Goal: Task Accomplishment & Management: Use online tool/utility

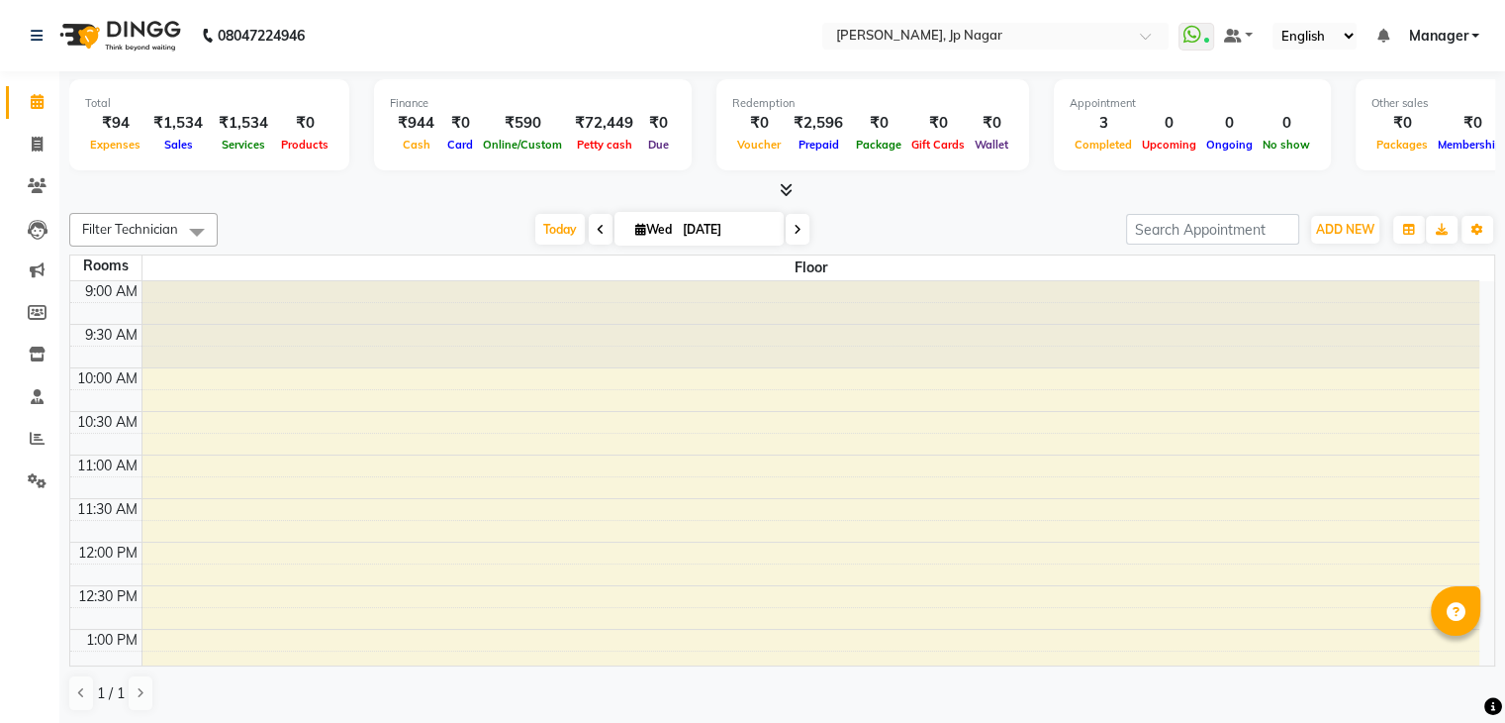
click at [780, 188] on icon at bounding box center [786, 189] width 13 height 15
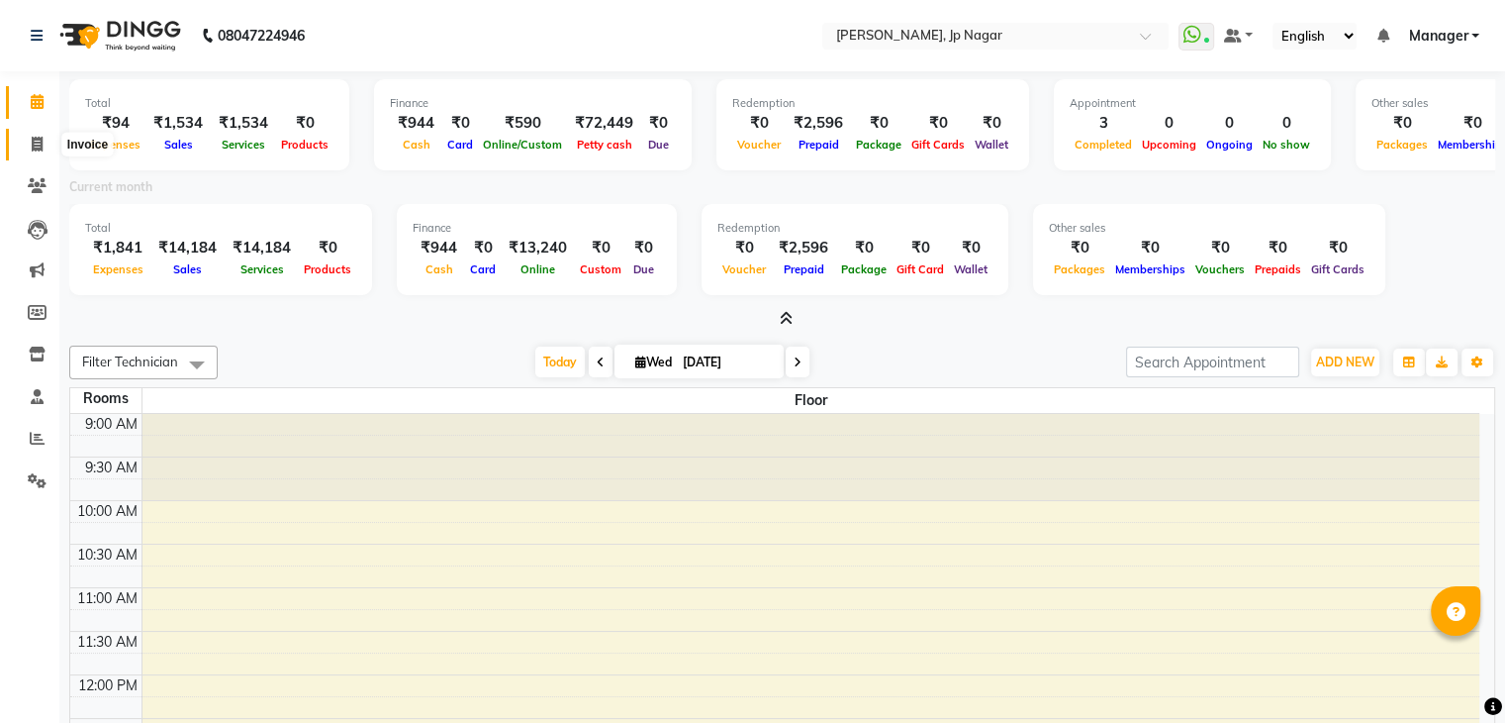
click at [44, 148] on span at bounding box center [37, 145] width 35 height 23
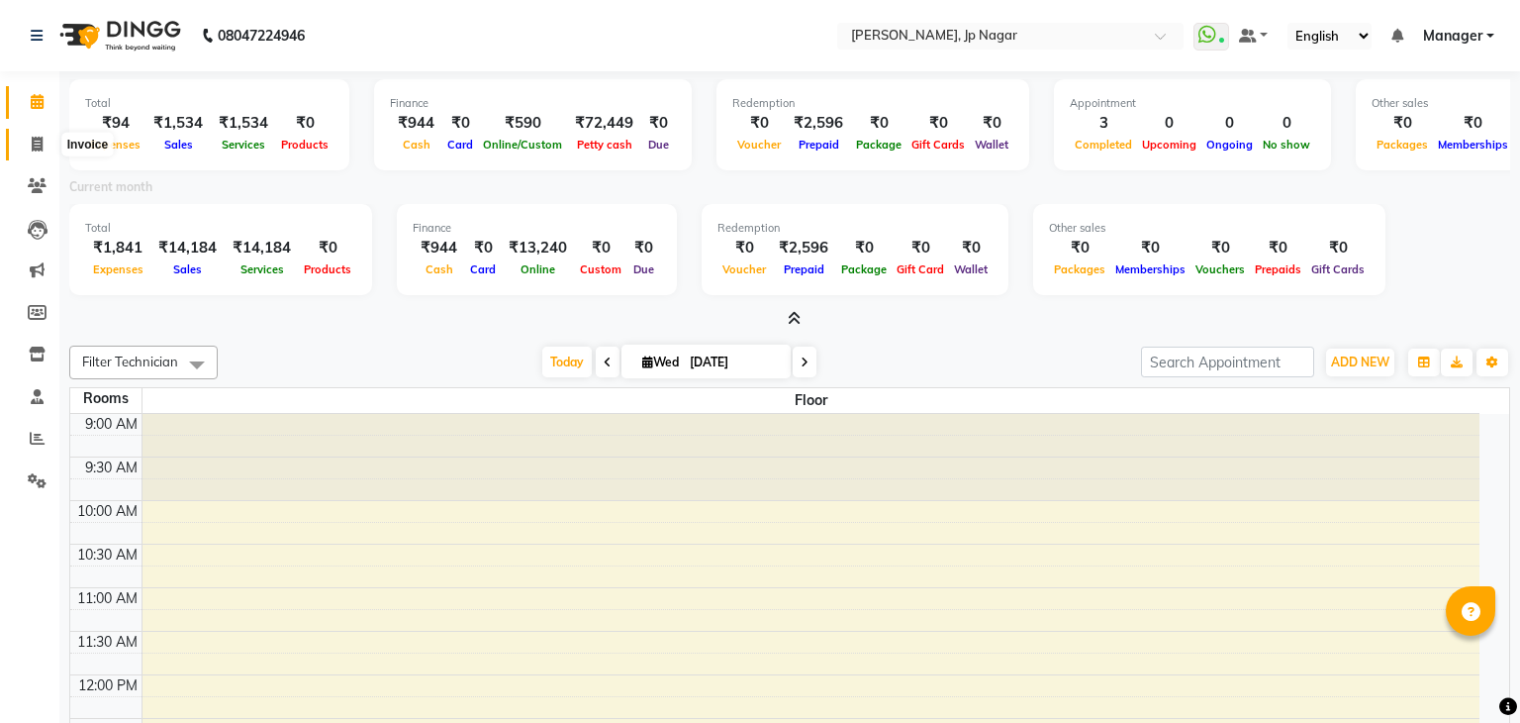
select select "service"
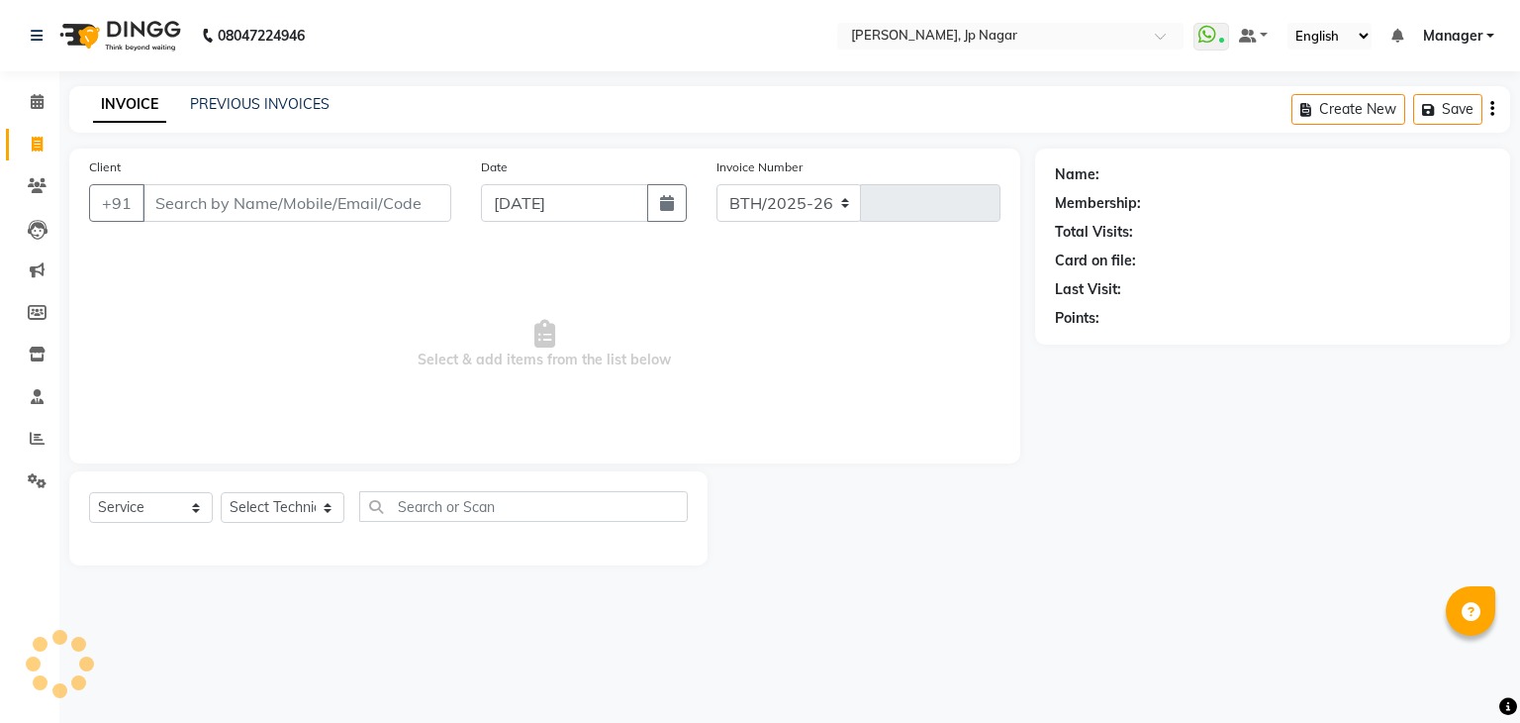
select select "6318"
type input "0887"
click at [202, 195] on input "Client" at bounding box center [297, 203] width 309 height 38
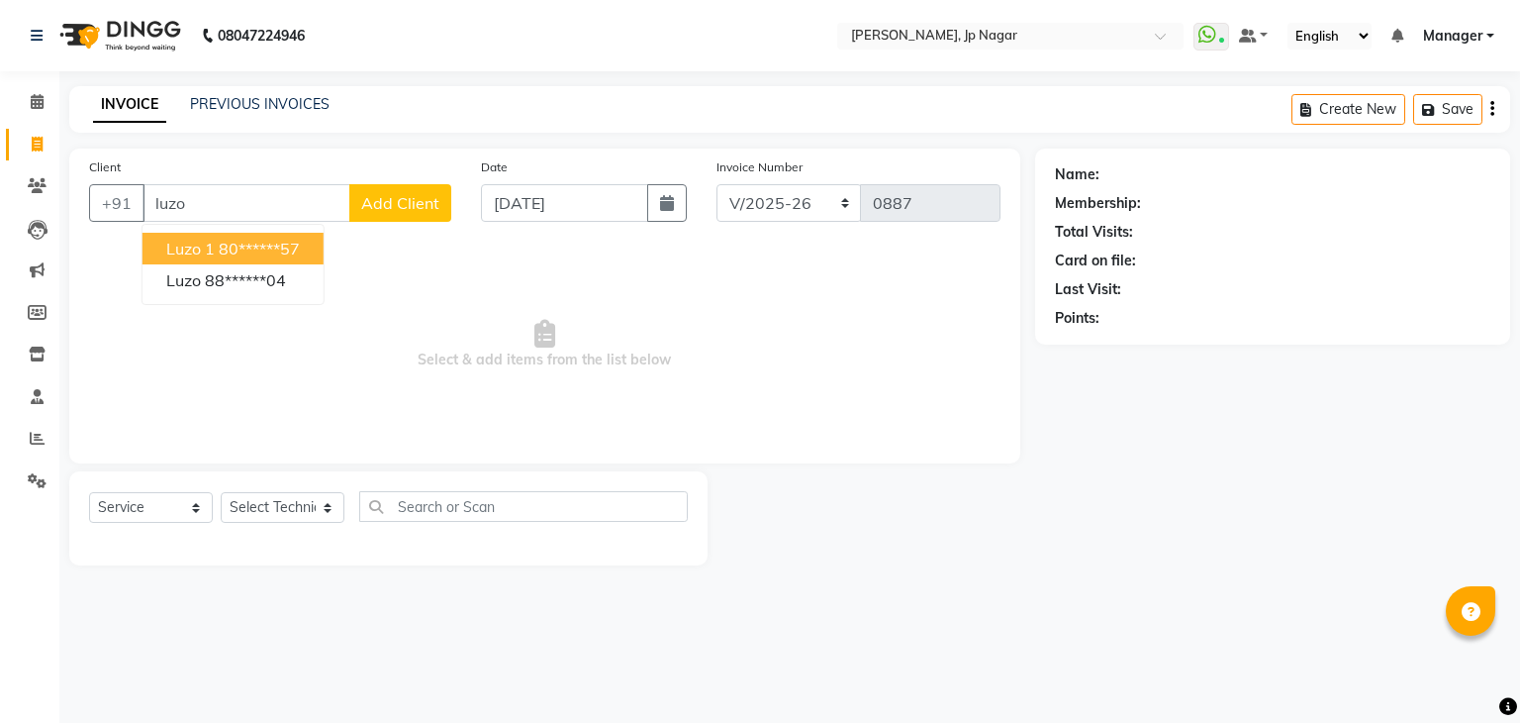
click at [205, 240] on span "Luzo 1" at bounding box center [190, 249] width 49 height 20
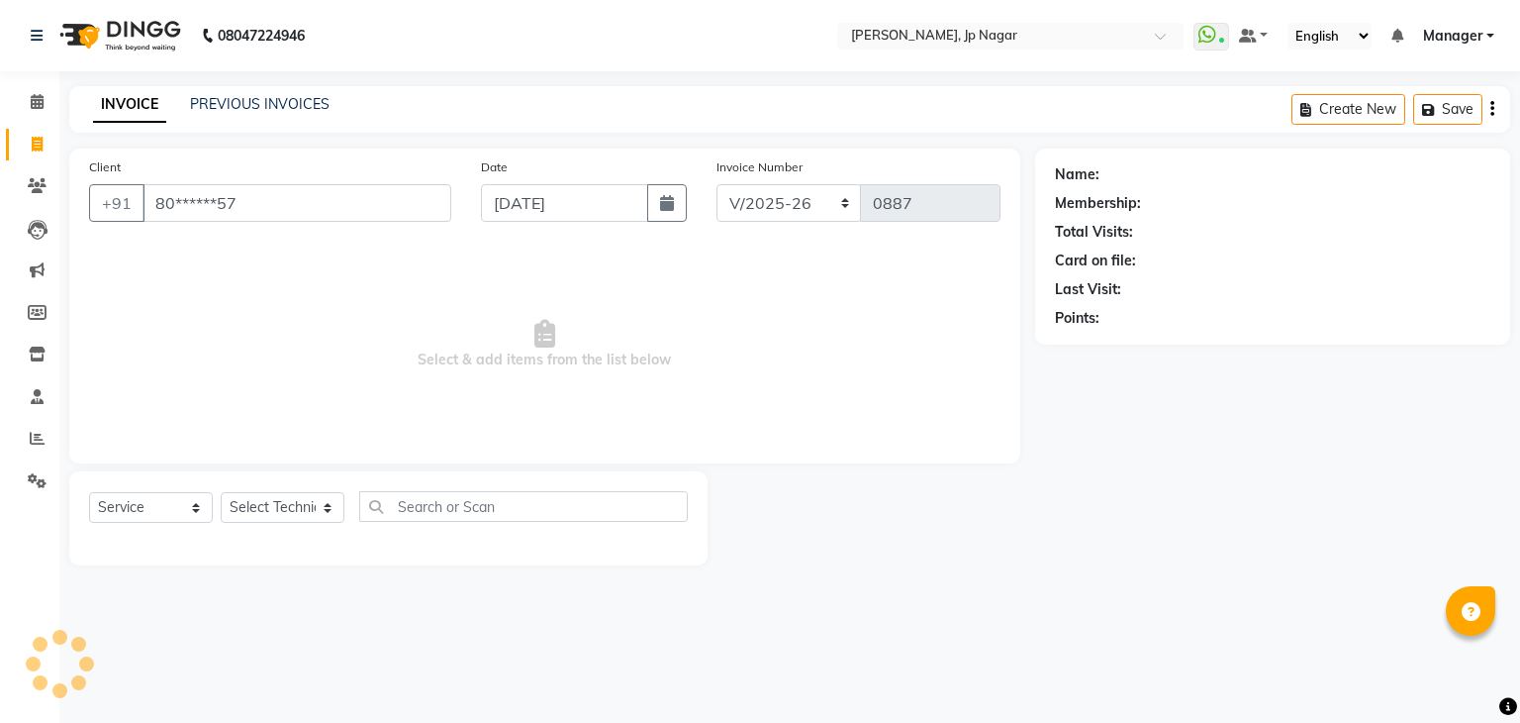
type input "80******57"
select select "1: Object"
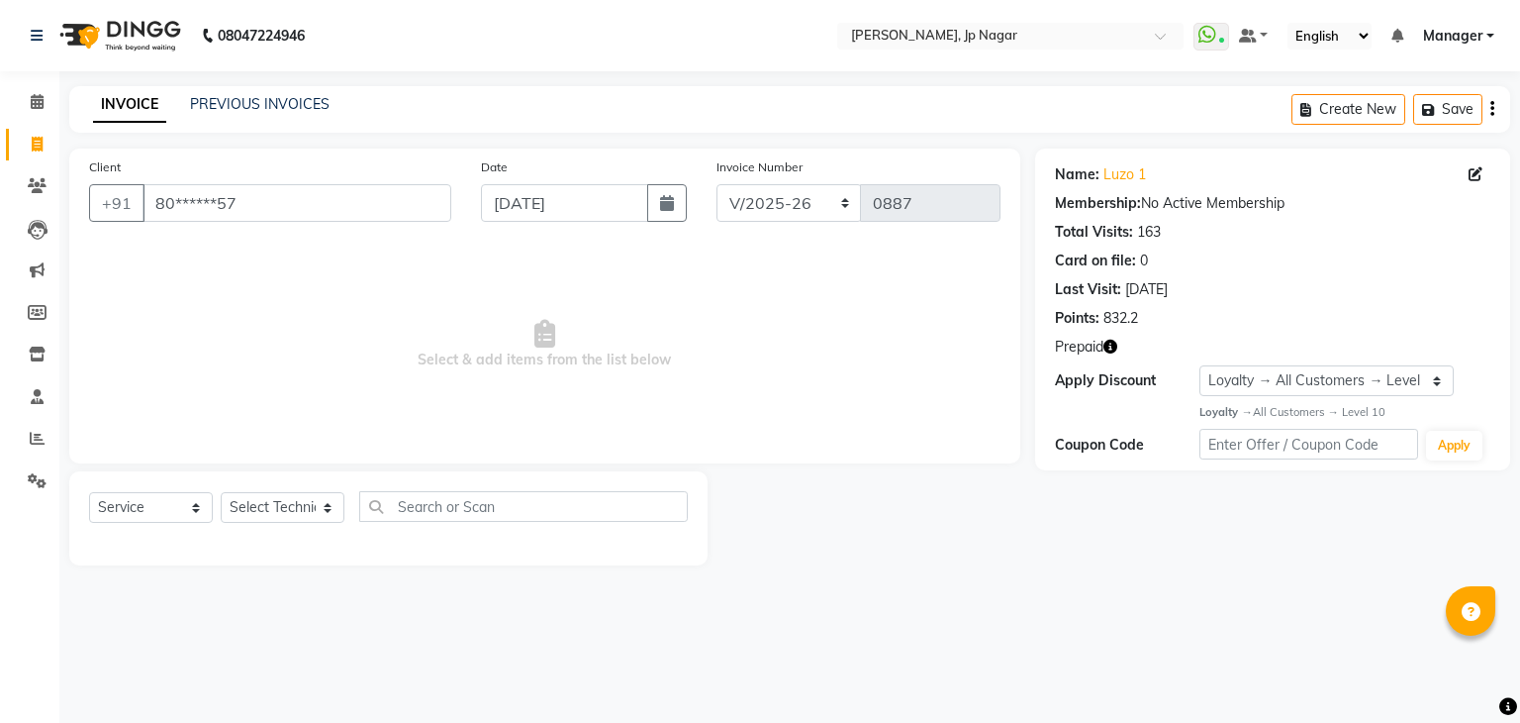
click at [1115, 347] on icon "button" at bounding box center [1111, 347] width 14 height 14
click at [27, 100] on span at bounding box center [37, 102] width 35 height 23
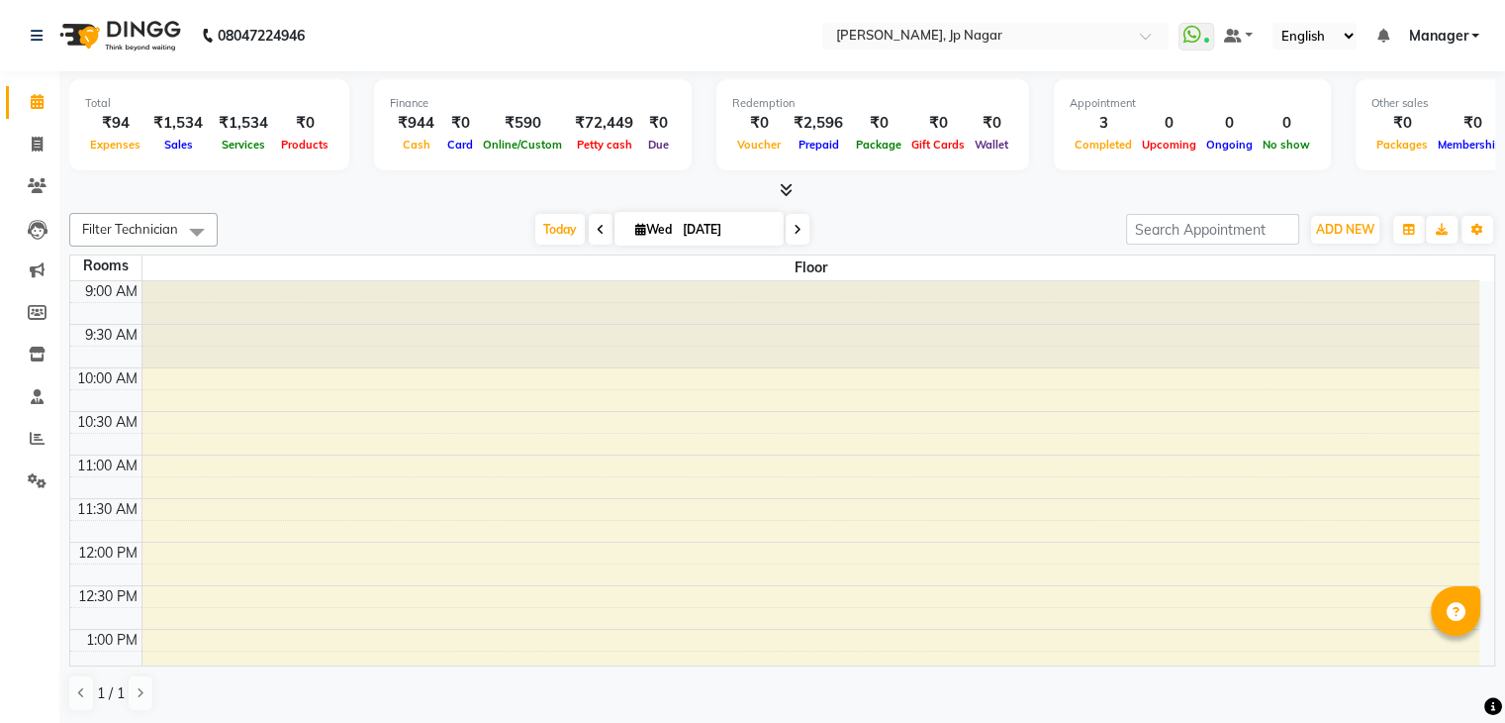
click at [786, 182] on icon at bounding box center [786, 189] width 13 height 15
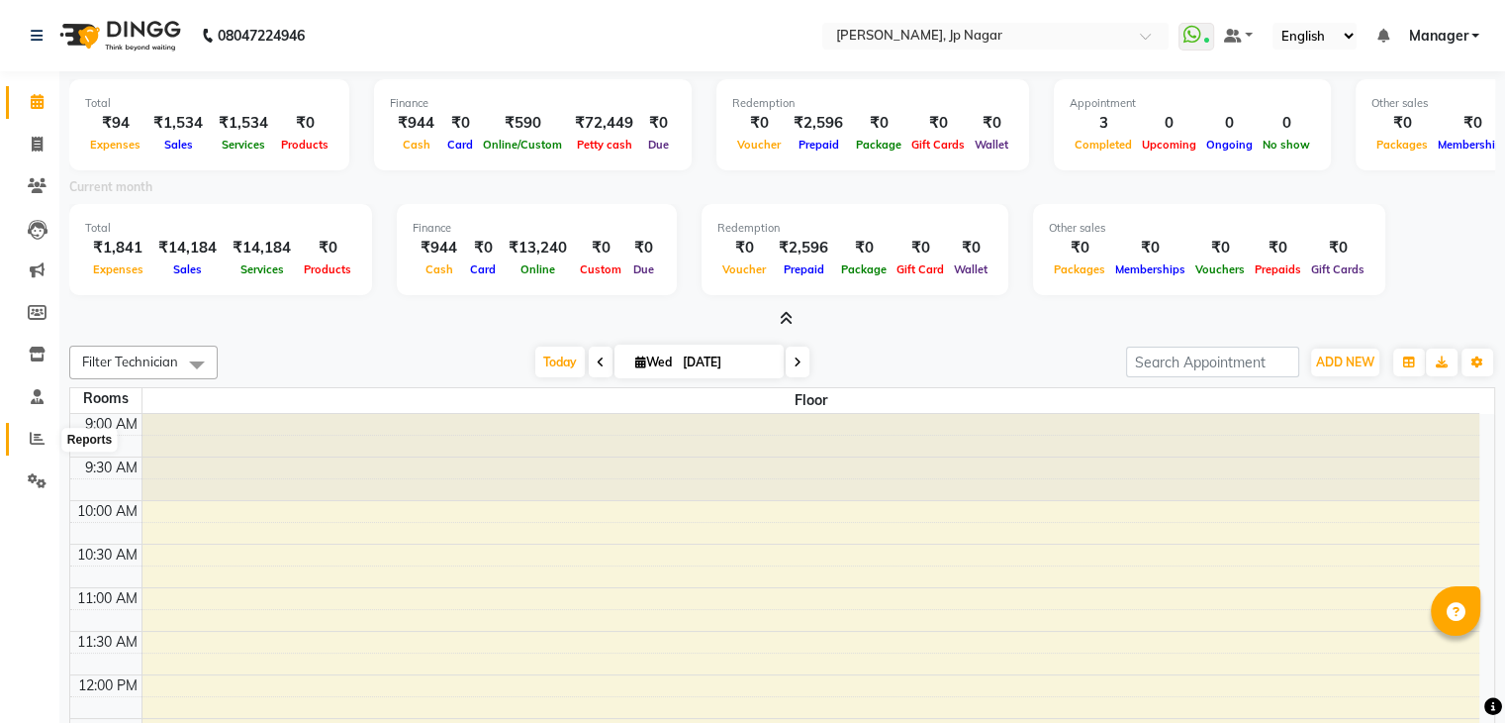
click at [37, 441] on icon at bounding box center [37, 438] width 15 height 15
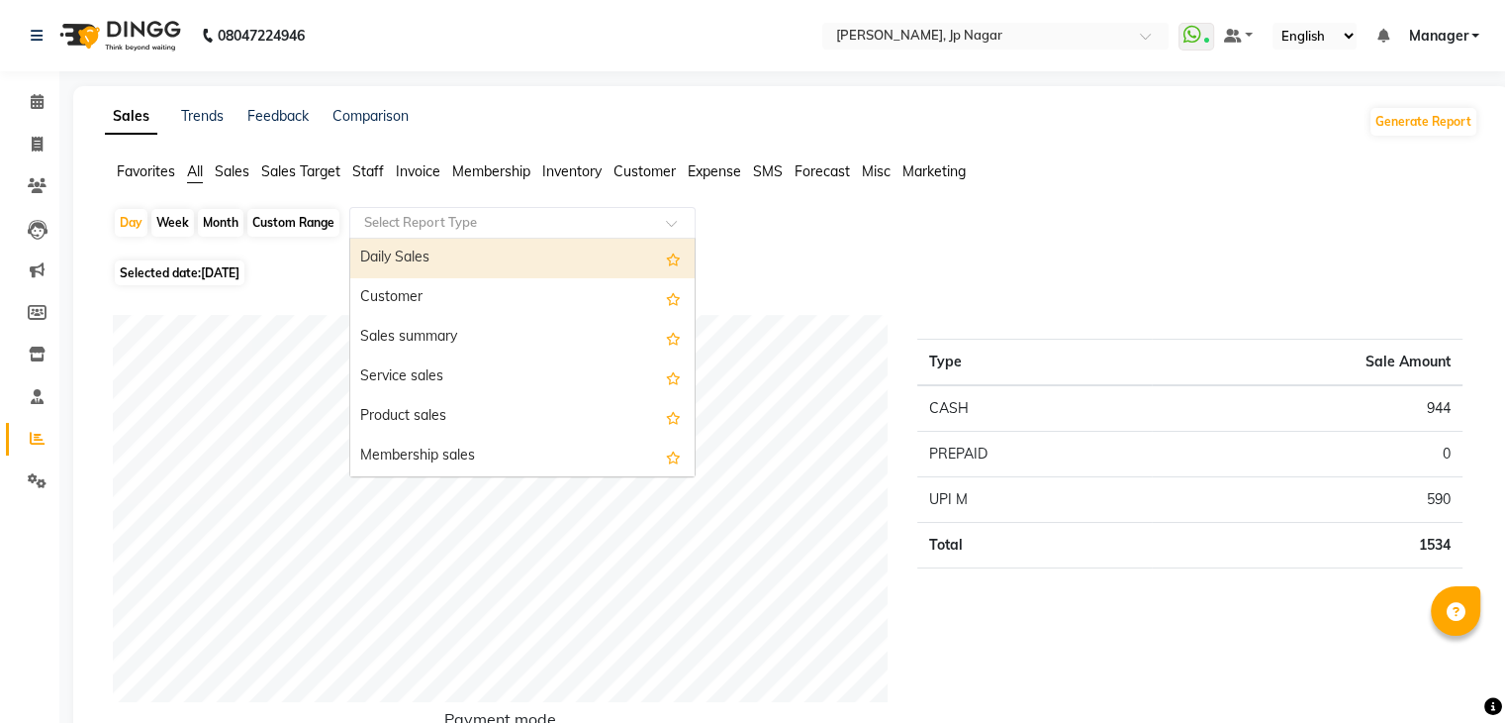
click at [436, 220] on input "text" at bounding box center [502, 223] width 285 height 20
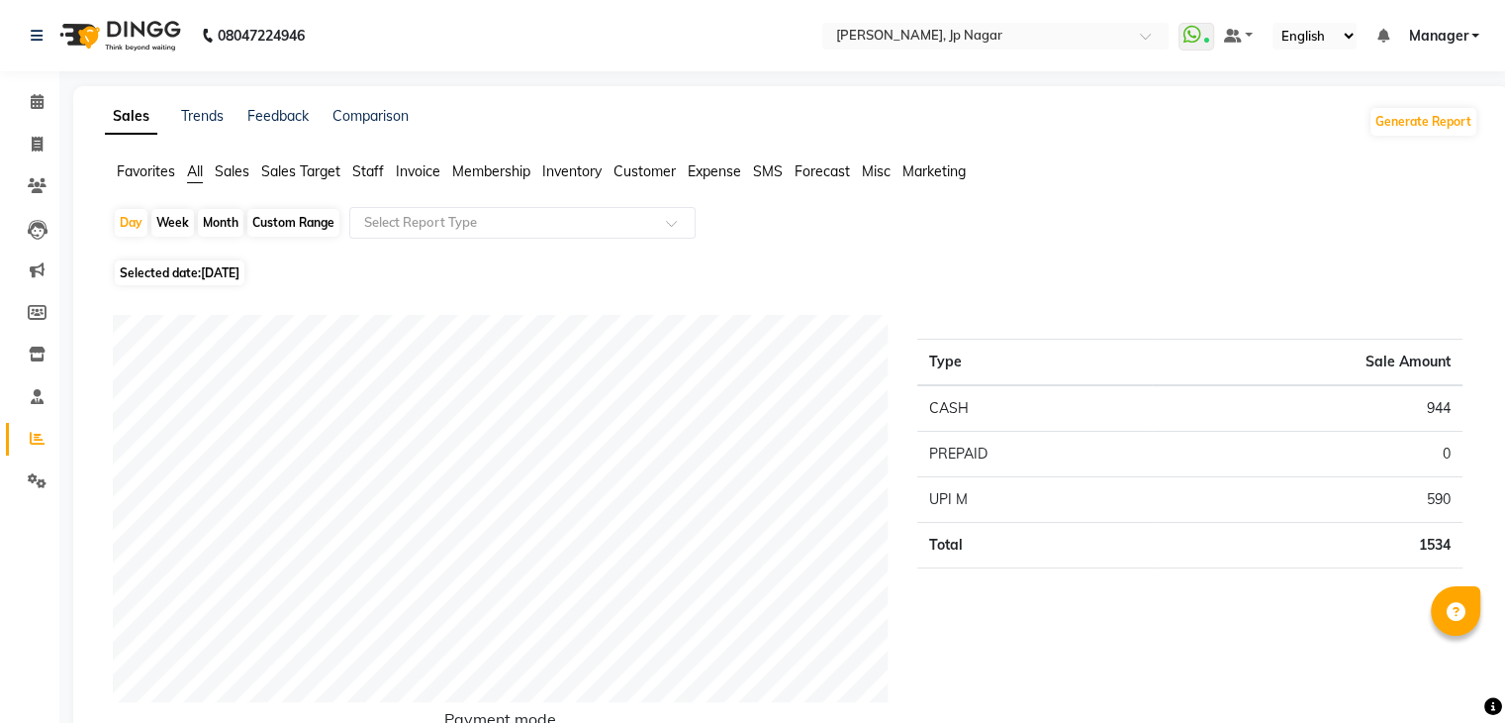
click at [380, 175] on span "Staff" at bounding box center [368, 171] width 32 height 18
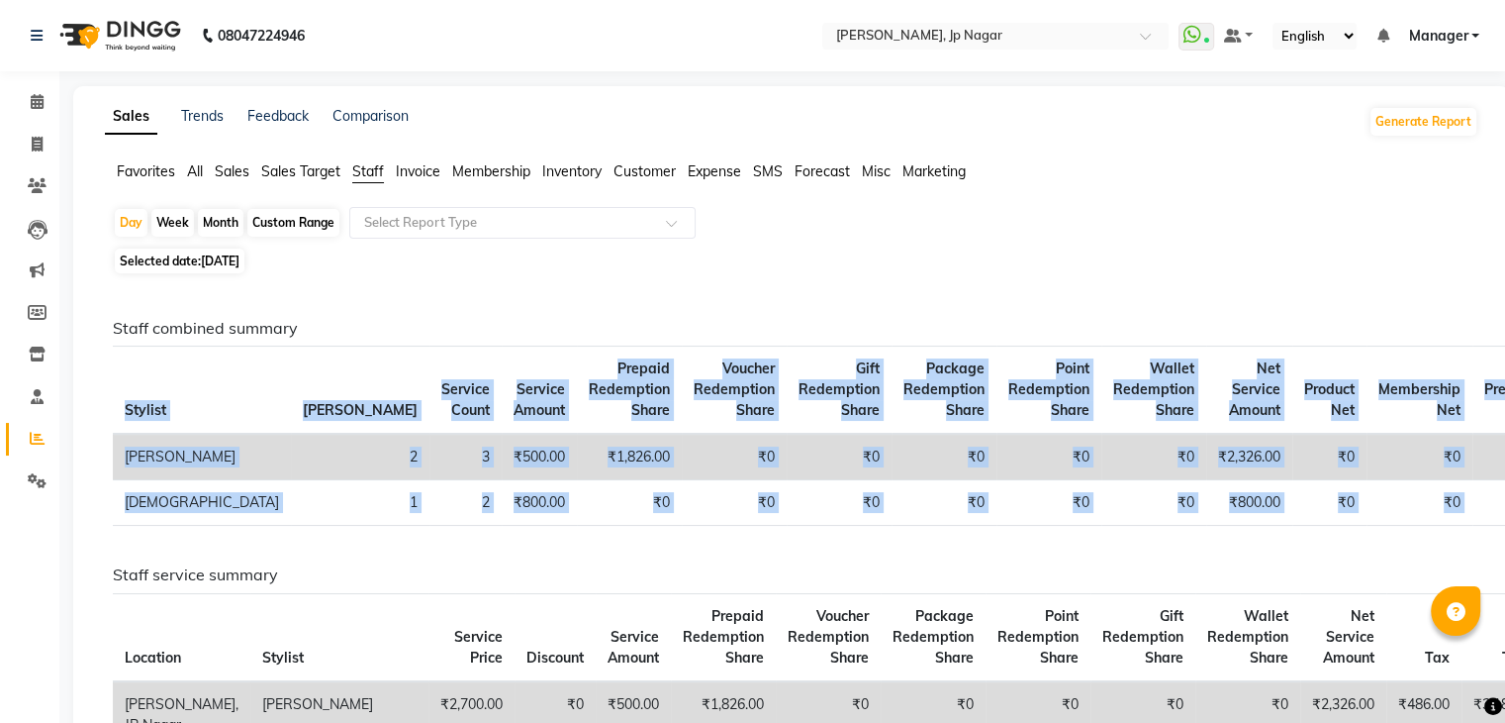
drag, startPoint x: 117, startPoint y: 385, endPoint x: 1519, endPoint y: 516, distance: 1408.6
click at [1504, 516] on html "08047224946 Select Location × Nailashes, Jp Nagar WhatsApp Status ✕ Status: Con…" at bounding box center [752, 361] width 1505 height 723
copy table "Stylist Bill Count Service Count Service Amount Prepaid Redemption Share Vouche…"
